Goal: Information Seeking & Learning: Check status

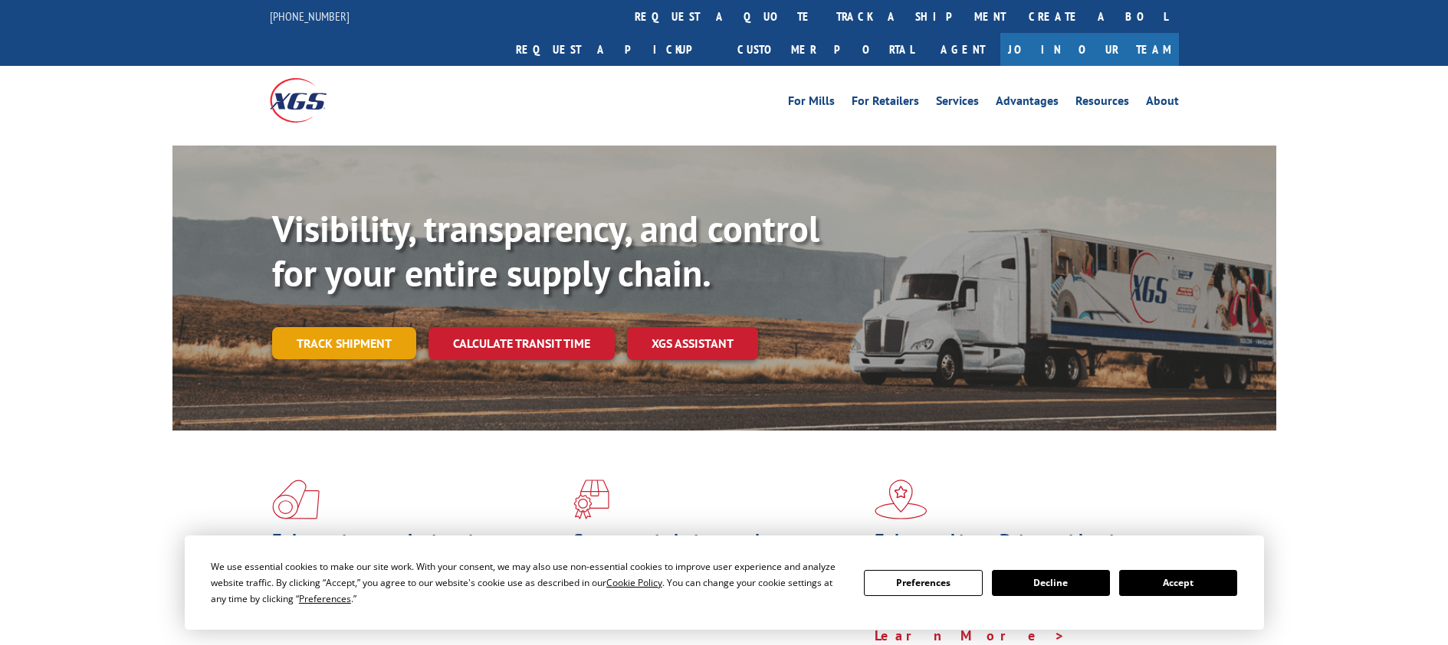
click at [359, 327] on link "Track shipment" at bounding box center [344, 343] width 144 height 32
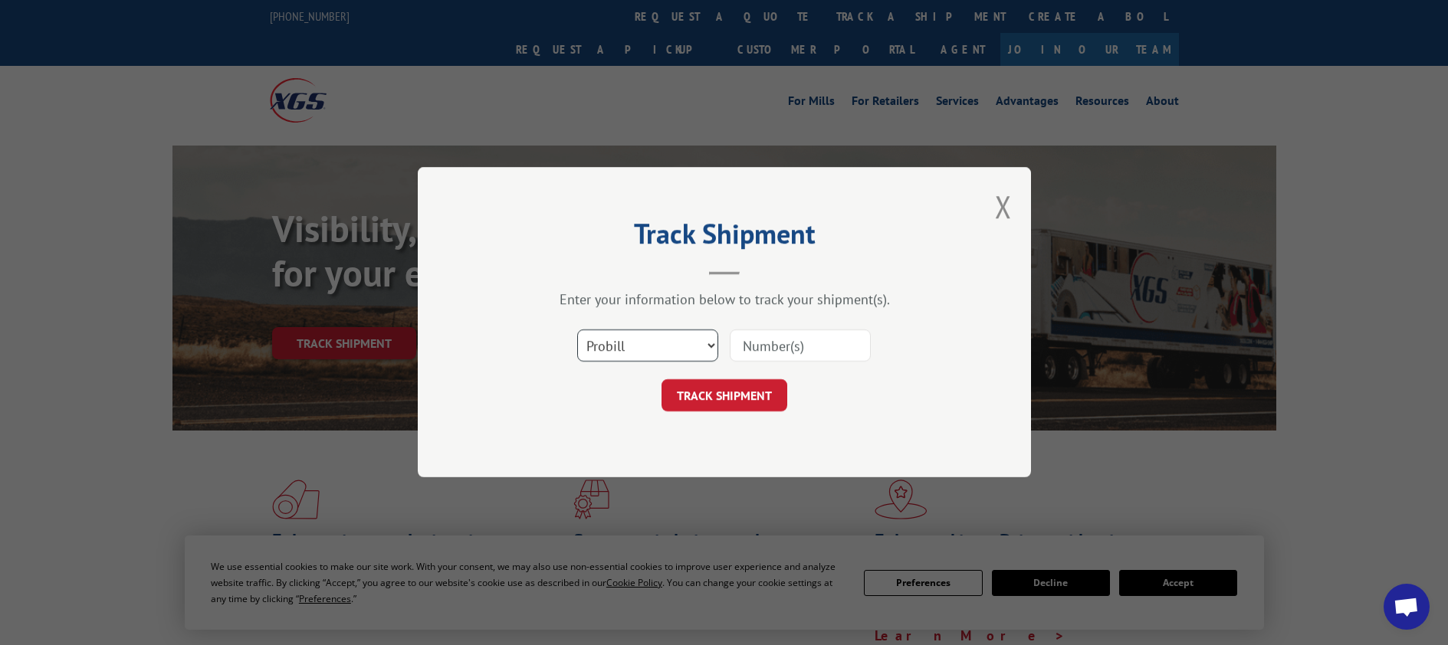
click at [699, 337] on select "Select category... Probill BOL PO" at bounding box center [647, 346] width 141 height 32
select select "bol"
click at [577, 330] on select "Select category... Probill BOL PO" at bounding box center [647, 346] width 141 height 32
paste input "3398355"
type input "3398355"
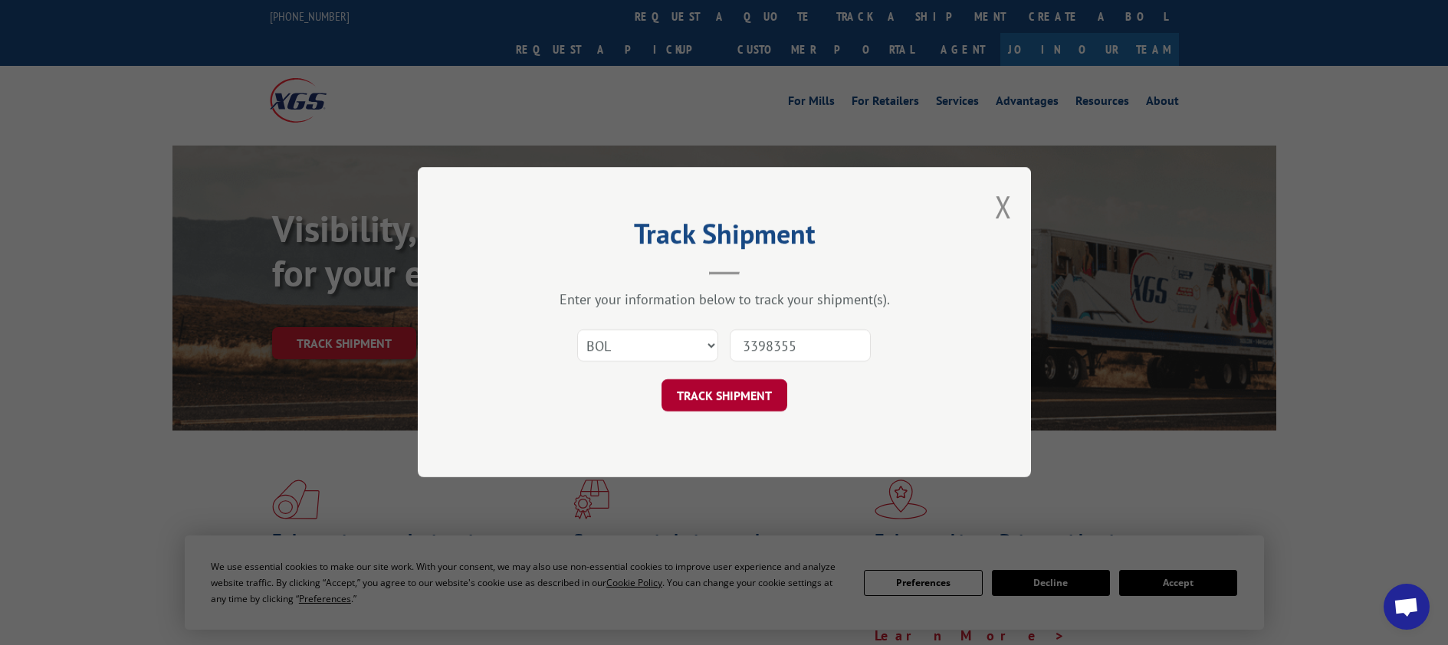
click at [746, 396] on button "TRACK SHIPMENT" at bounding box center [724, 396] width 126 height 32
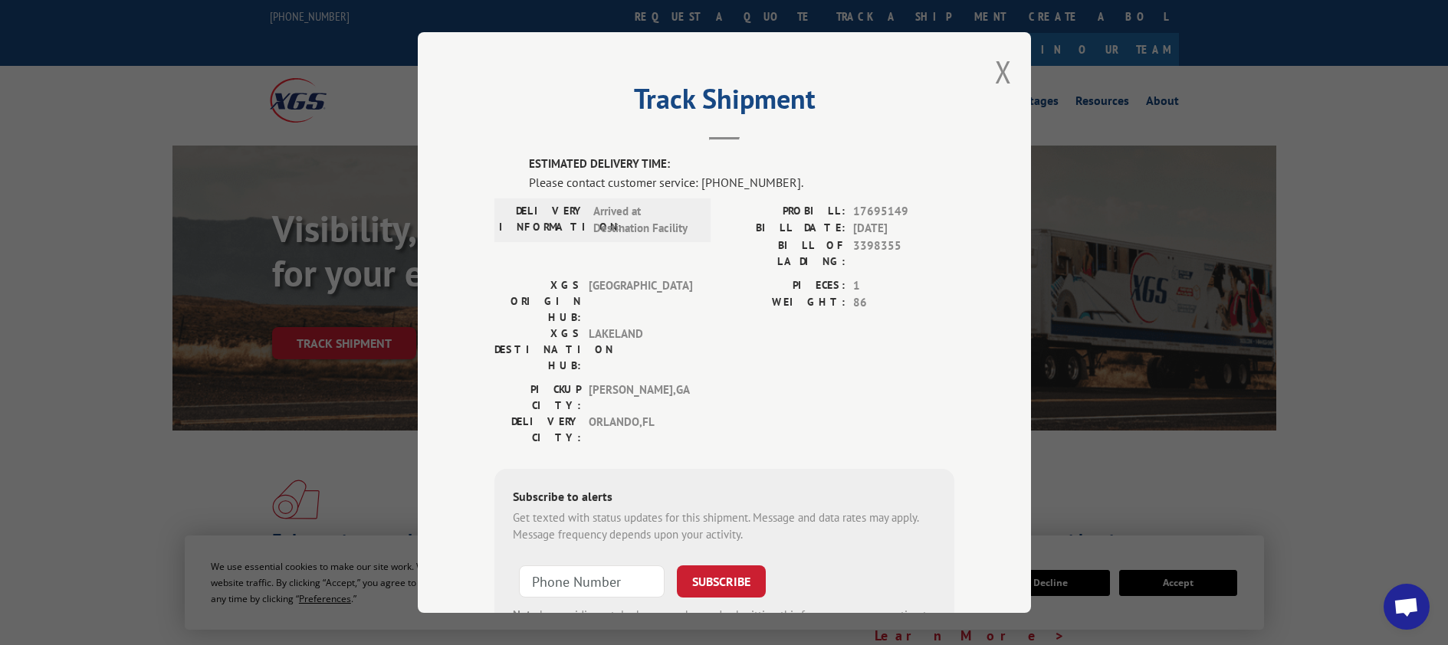
click at [1006, 80] on div "Track Shipment ESTIMATED DELIVERY TIME: Please contact customer service: [PHONE…" at bounding box center [724, 322] width 613 height 581
click at [1002, 80] on button "Close modal" at bounding box center [1003, 71] width 17 height 41
